Goal: Transaction & Acquisition: Purchase product/service

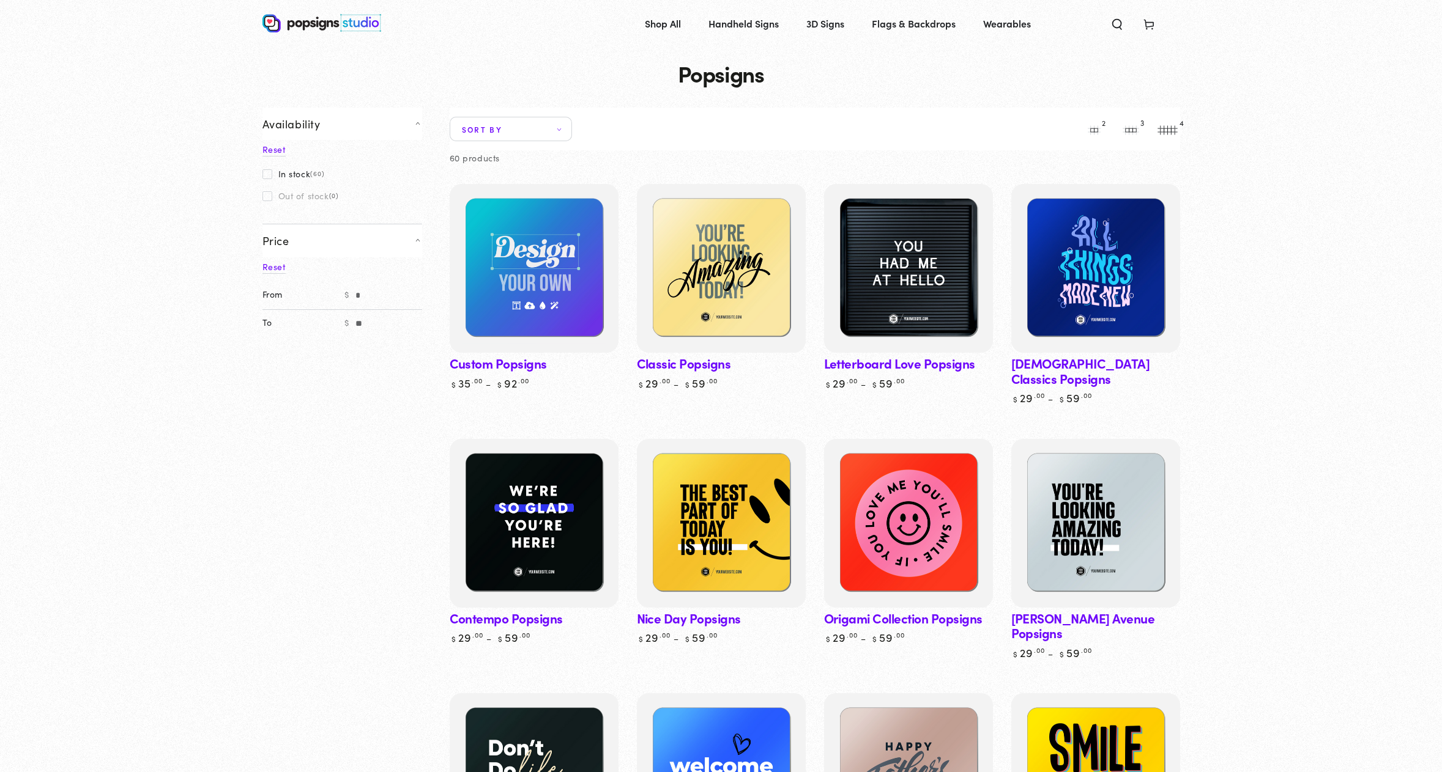
scroll to position [61, 0]
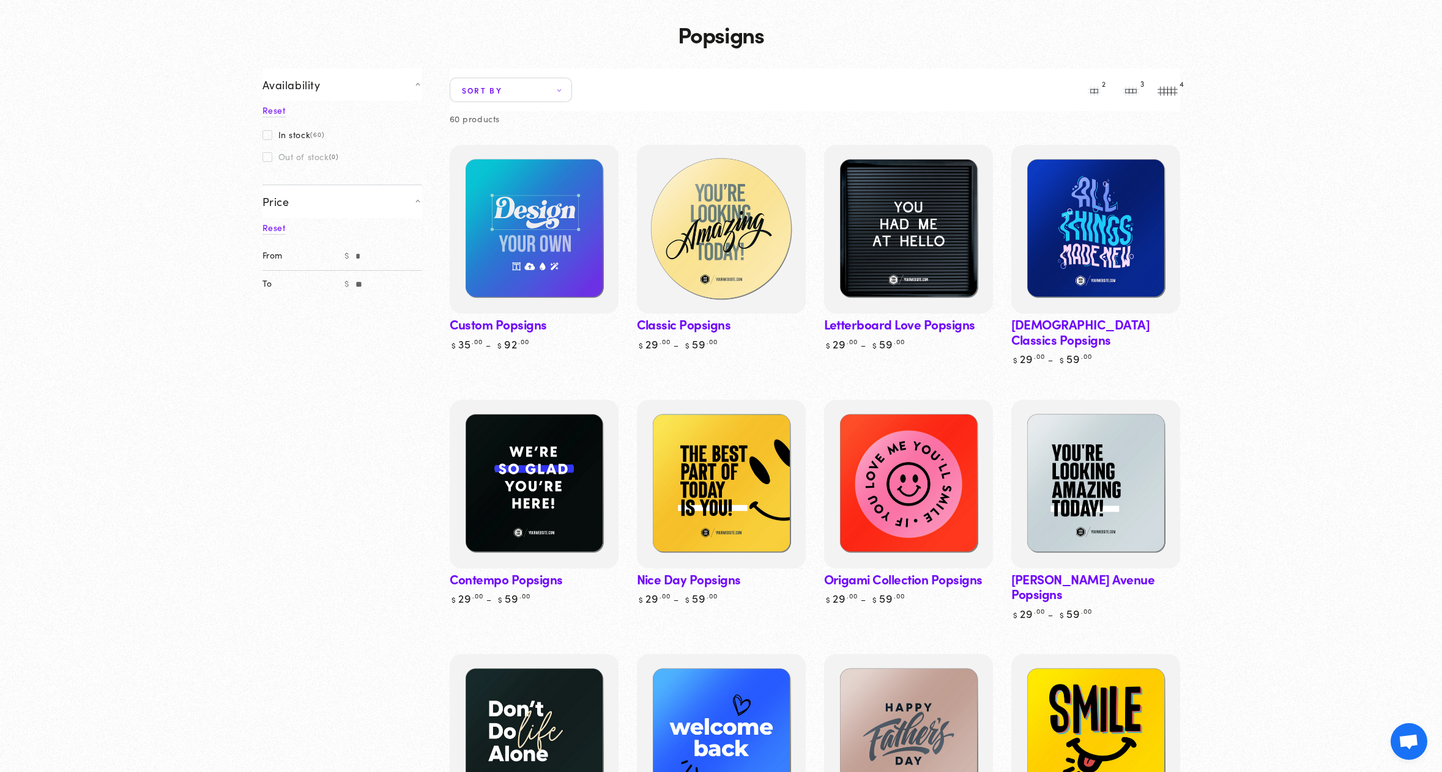
click at [722, 224] on img at bounding box center [721, 230] width 174 height 174
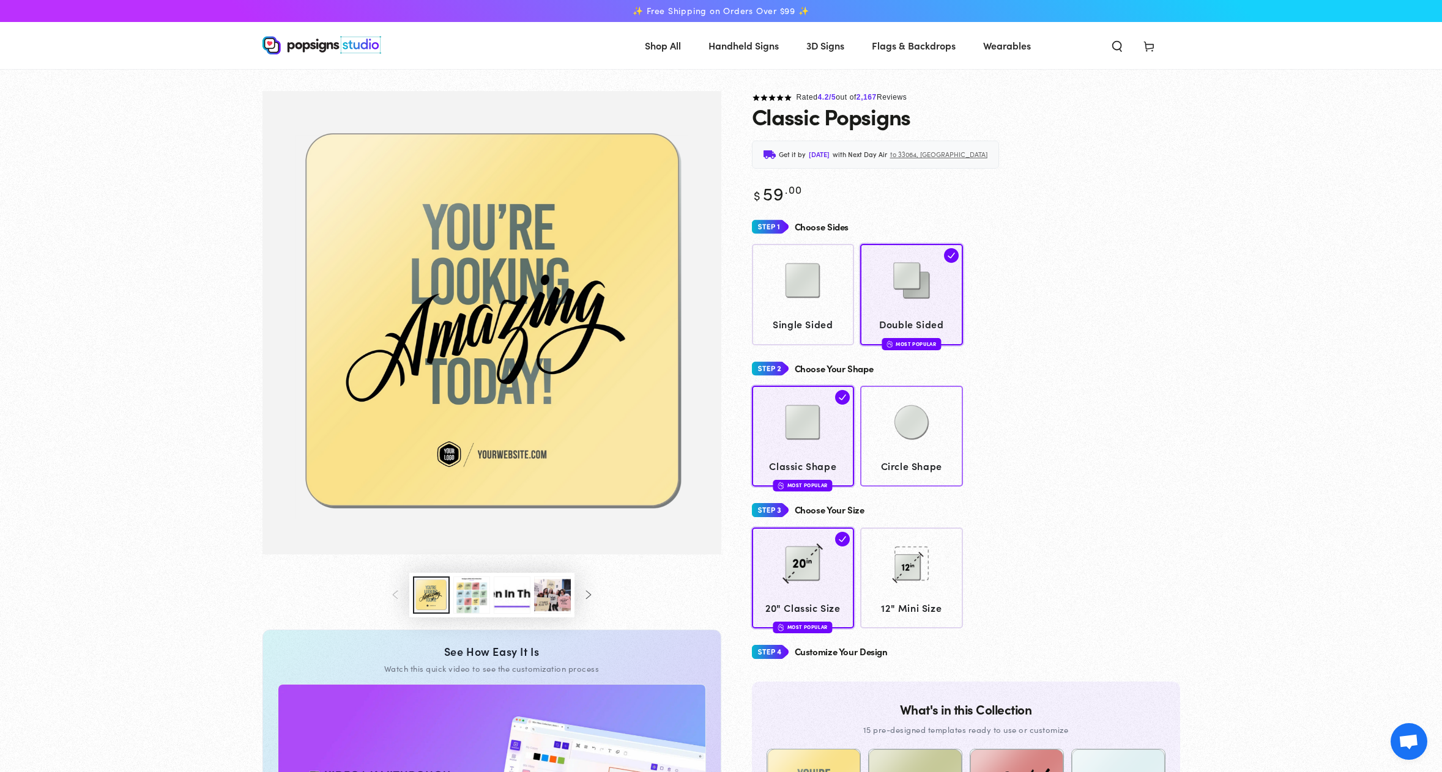
click at [895, 434] on img at bounding box center [911, 422] width 61 height 61
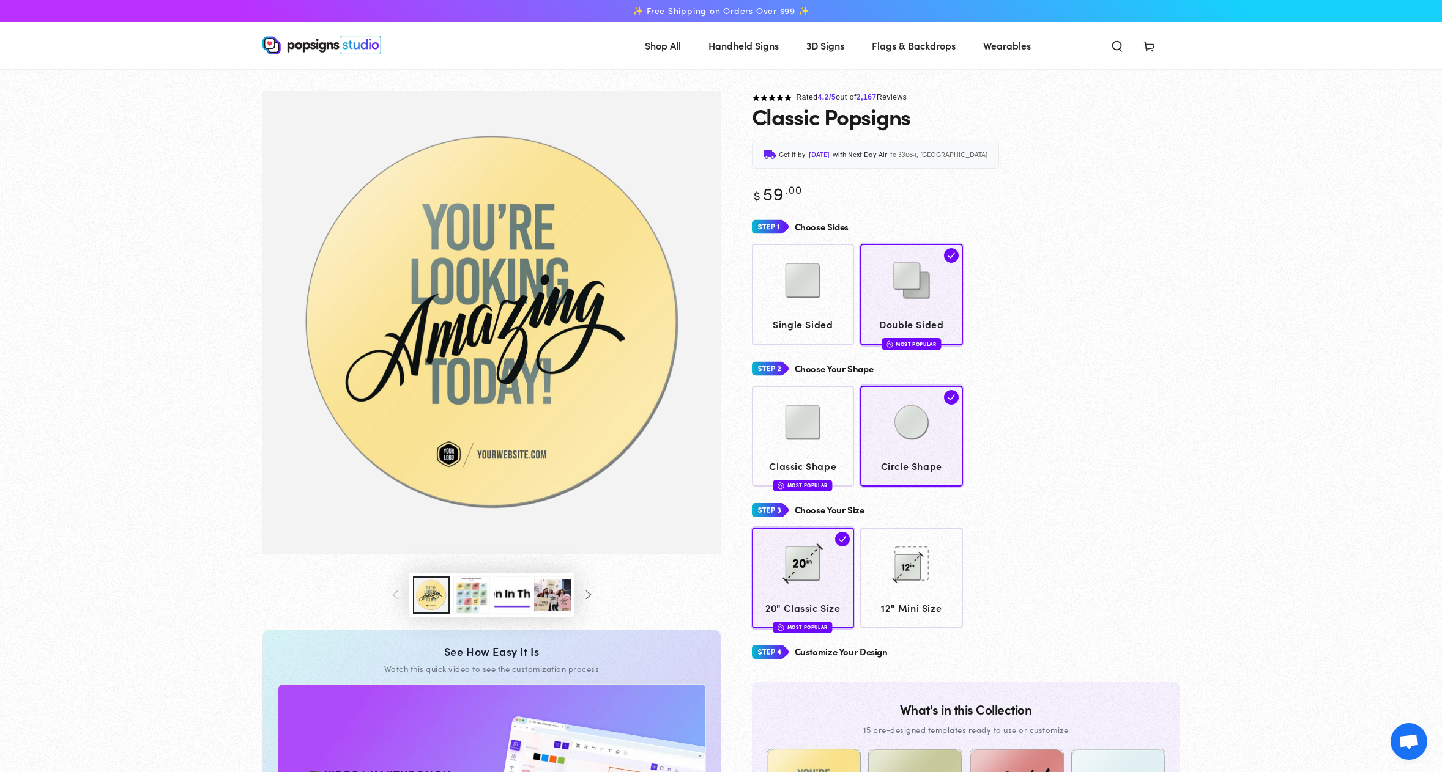
click at [465, 602] on button "Load image 3 in gallery view" at bounding box center [471, 595] width 37 height 37
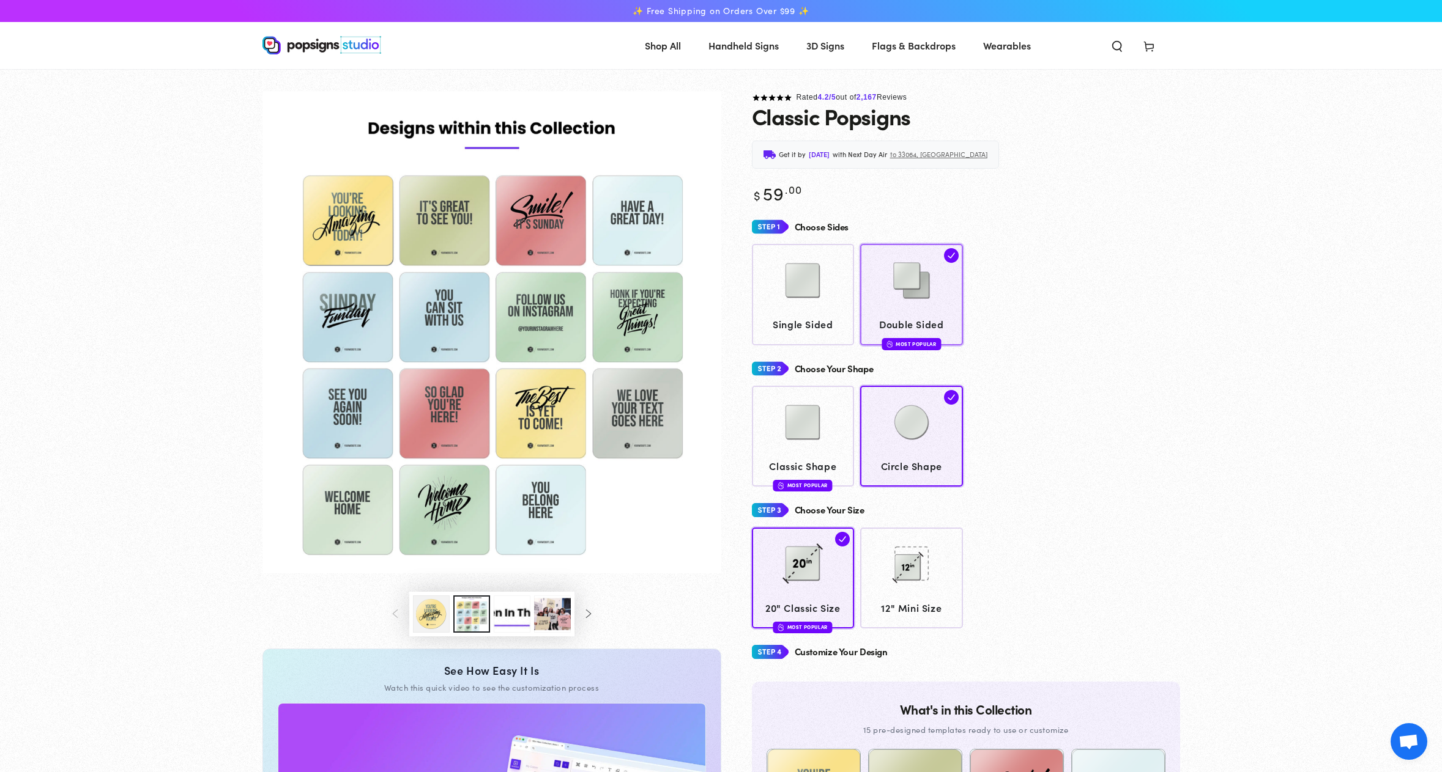
click at [913, 302] on img at bounding box center [911, 280] width 61 height 61
click at [922, 442] on img at bounding box center [911, 422] width 61 height 61
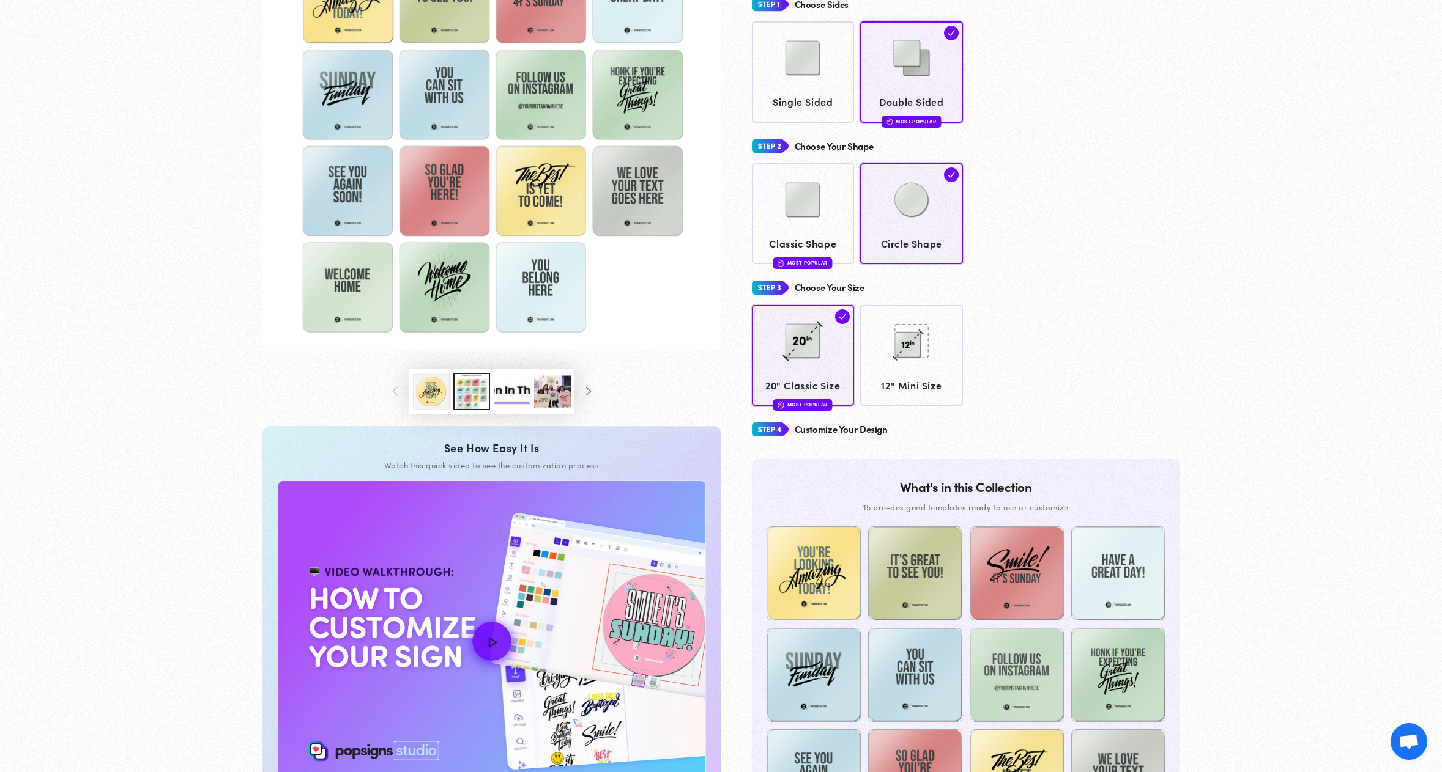
scroll to position [242, 0]
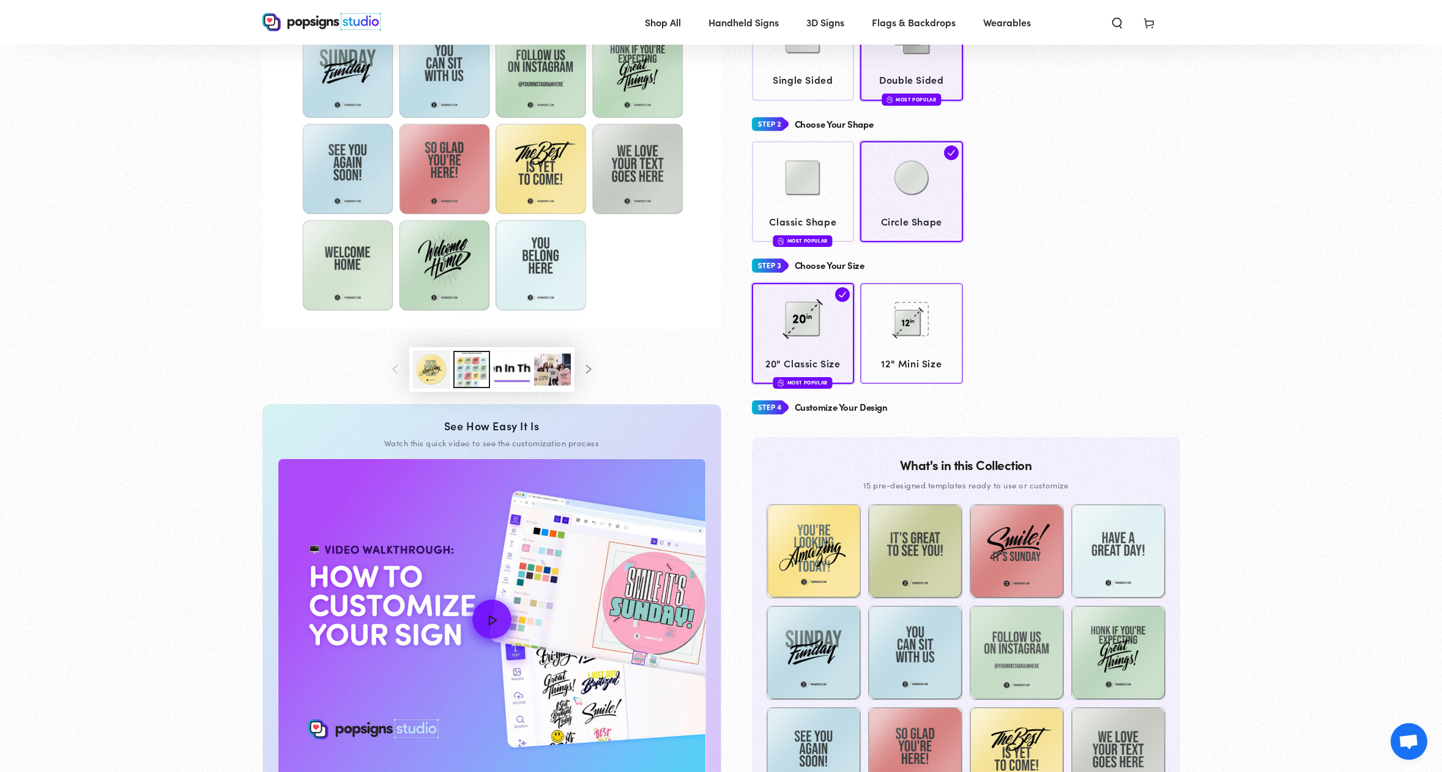
click at [914, 312] on img at bounding box center [911, 319] width 61 height 61
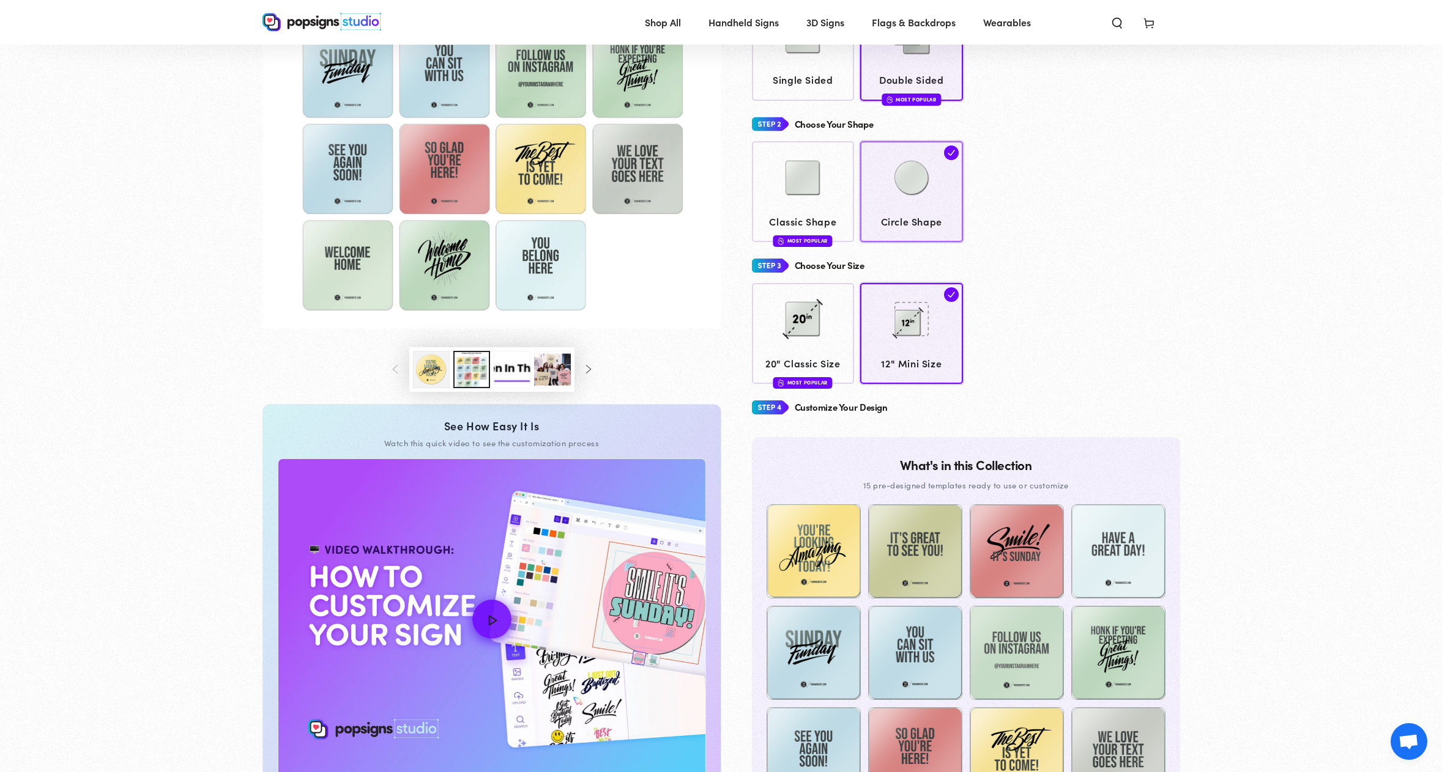
click at [906, 188] on img at bounding box center [911, 177] width 61 height 61
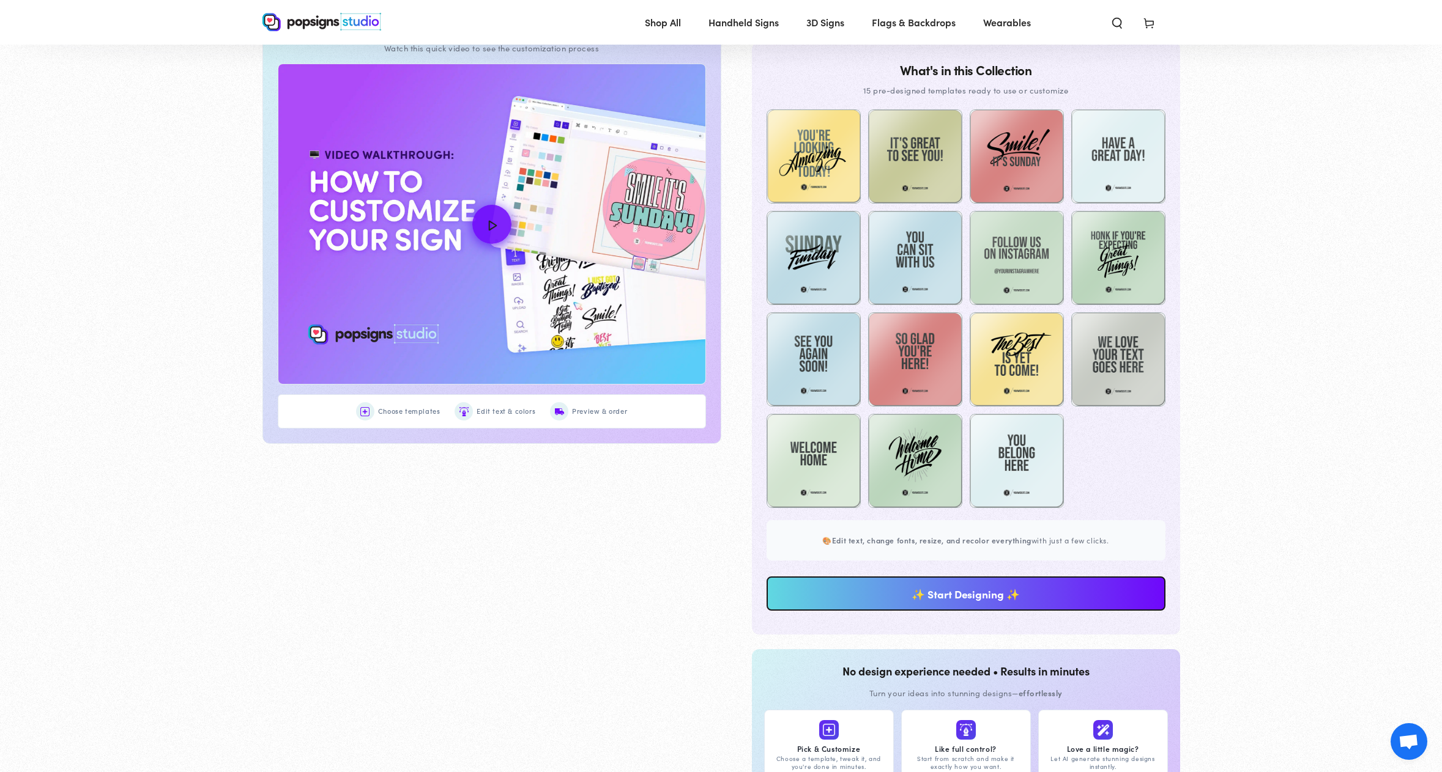
scroll to position [793, 0]
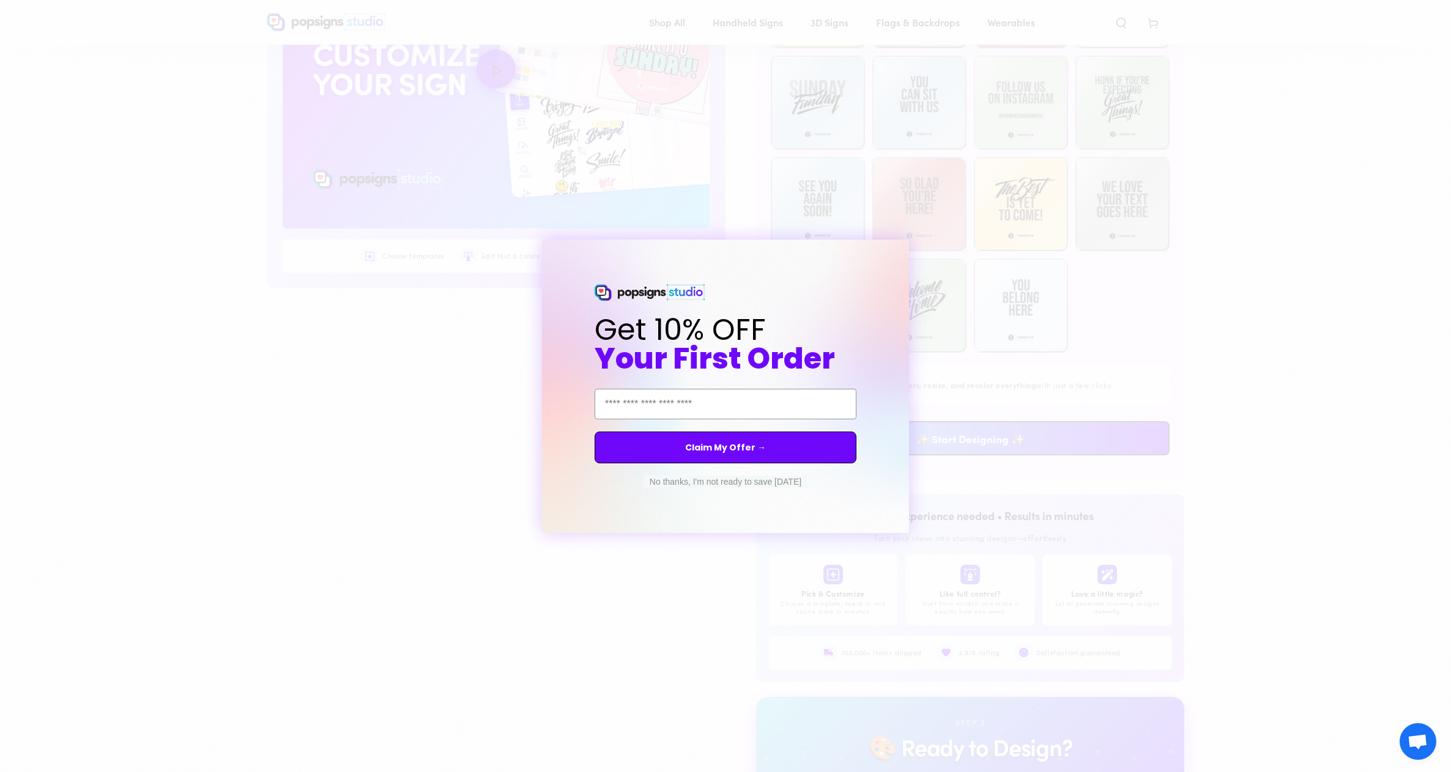
click at [1112, 361] on div "Close dialog Get 10% OFF Your First Order Email Address Claim My Offer → No tha…" at bounding box center [725, 386] width 1451 height 772
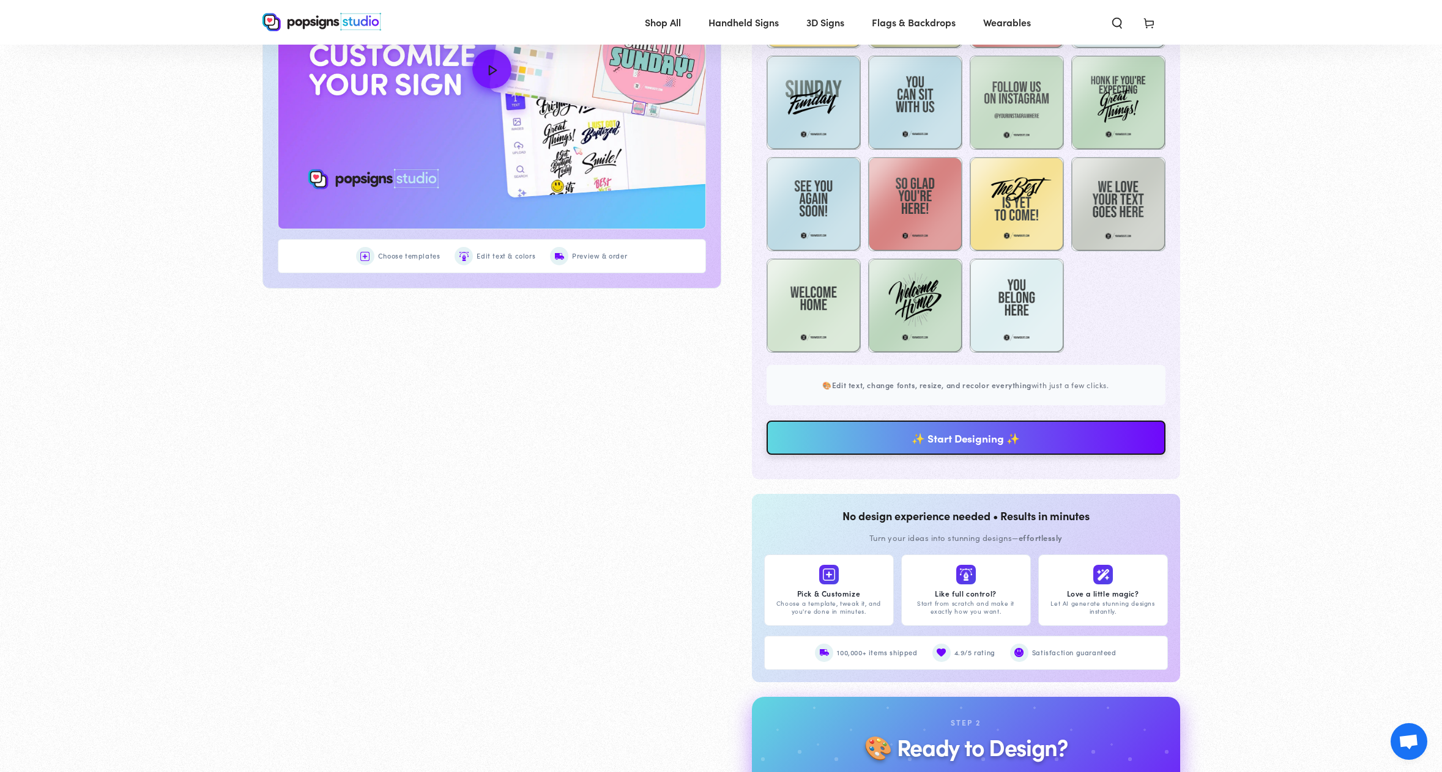
click at [999, 445] on link "✨ Start Designing ✨" at bounding box center [965, 438] width 399 height 34
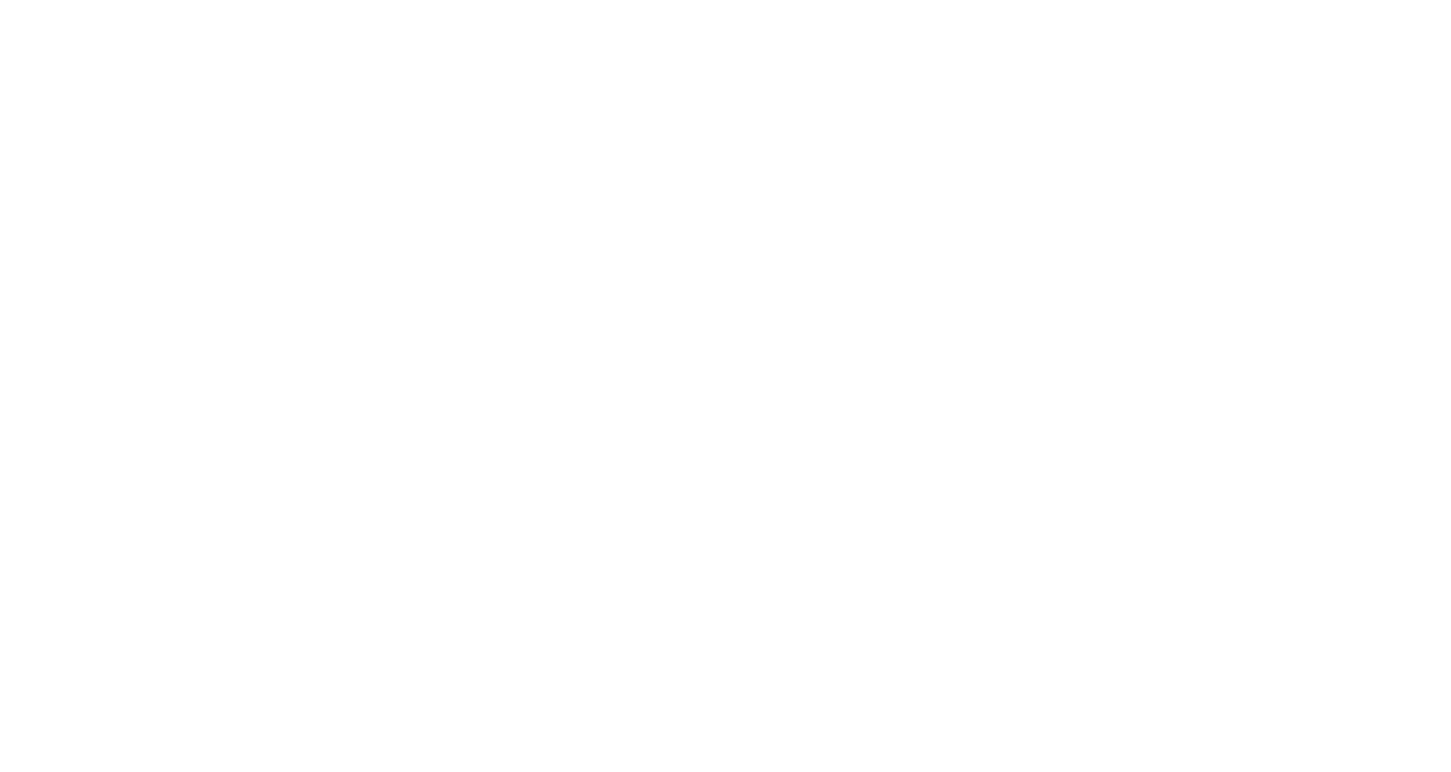
scroll to position [0, 0]
type textarea "An ancient tree with a door leading to a magical world"
